Goal: Task Accomplishment & Management: Manage account settings

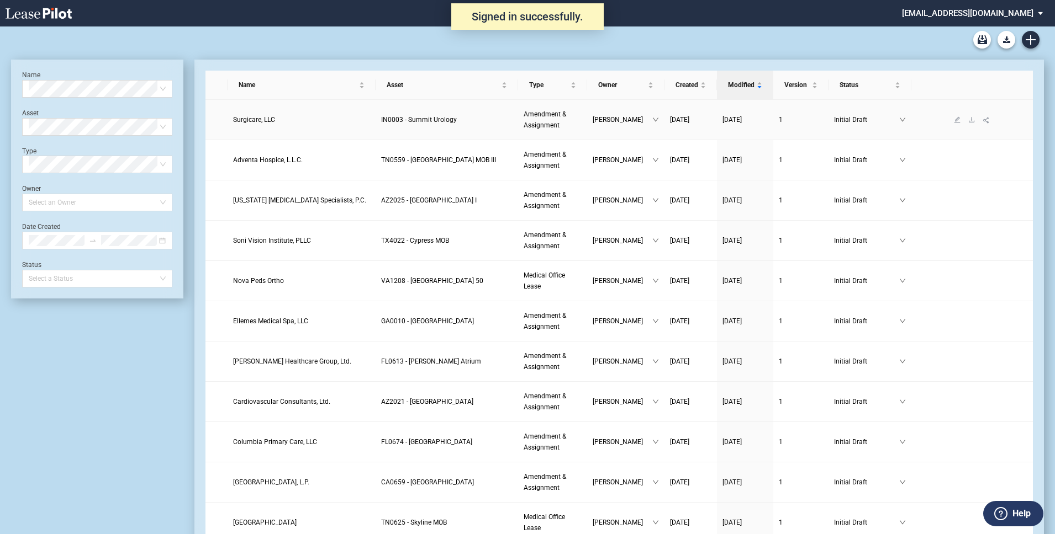
click at [253, 119] on span "Surgicare, LLC" at bounding box center [254, 120] width 42 height 8
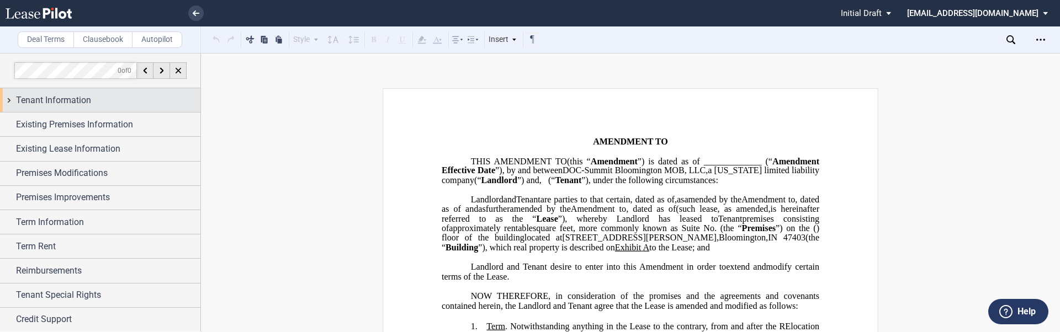
click at [45, 103] on span "Tenant Information" at bounding box center [53, 100] width 75 height 13
click at [133, 103] on div "Tenant Information" at bounding box center [108, 100] width 184 height 13
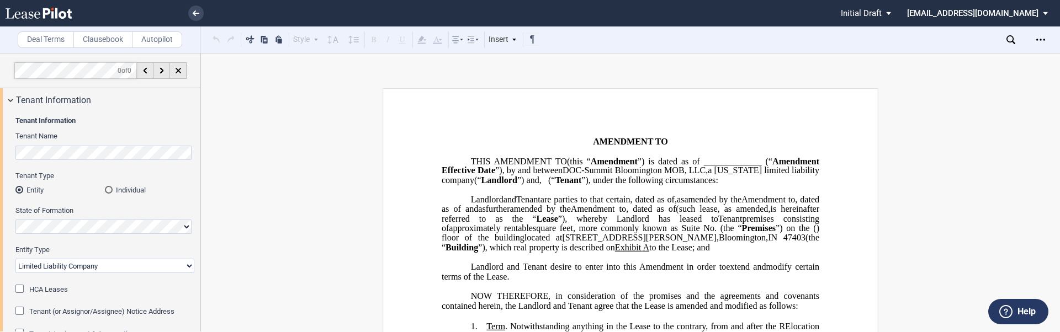
click at [968, 17] on md-select "[EMAIL_ADDRESS][DOMAIN_NAME] Super Admin Area Admin Area Settings Sign Out" at bounding box center [981, 12] width 151 height 25
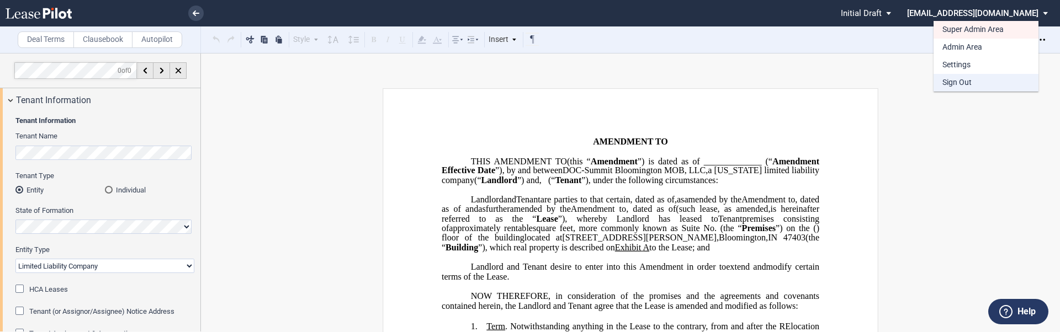
click at [955, 83] on div "Sign Out" at bounding box center [956, 82] width 29 height 11
